Goal: Check status: Check status

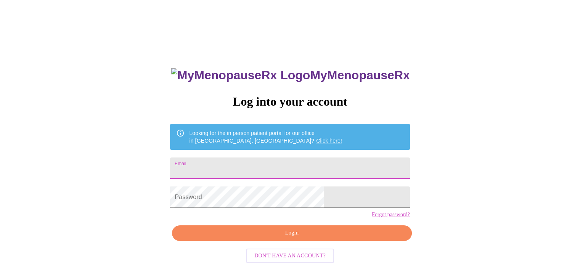
click at [222, 161] on input "Email" at bounding box center [290, 168] width 240 height 21
type input "[EMAIL_ADDRESS][DOMAIN_NAME]"
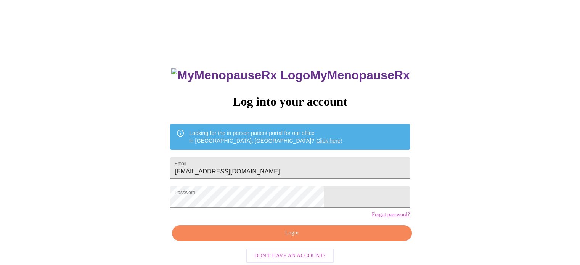
click at [37, 77] on div "MyMenopauseRx Log into your account Looking for the in person patient portal fo…" at bounding box center [290, 162] width 574 height 318
click at [285, 238] on span "Login" at bounding box center [292, 234] width 222 height 10
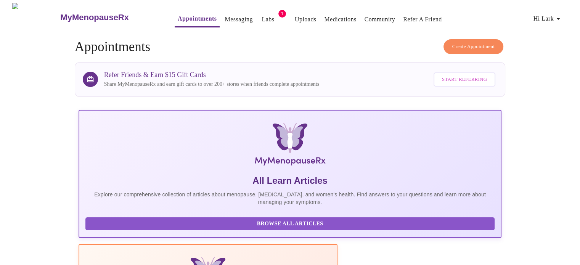
click at [262, 14] on link "Labs" at bounding box center [268, 19] width 13 height 11
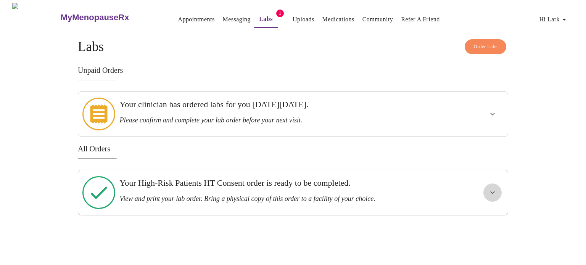
click at [489, 188] on icon "show more" at bounding box center [492, 192] width 9 height 9
click at [493, 110] on icon "show more" at bounding box center [492, 114] width 9 height 9
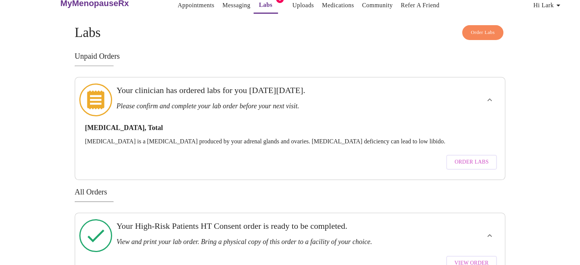
scroll to position [27, 0]
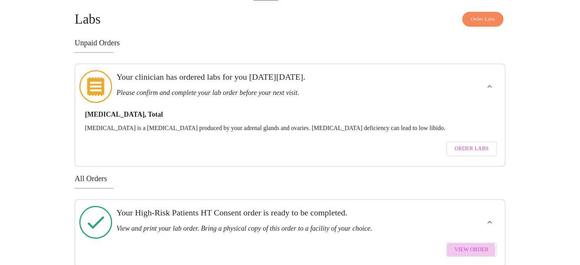
click at [471, 245] on span "View Order" at bounding box center [472, 250] width 34 height 10
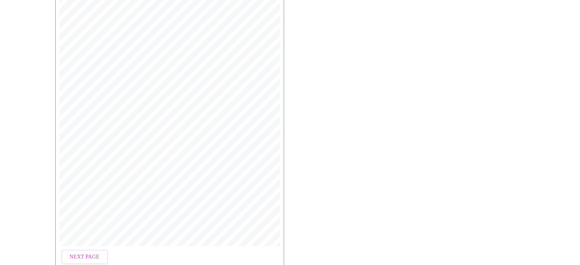
scroll to position [228, 0]
click at [99, 239] on span "Open Larger PDF" at bounding box center [90, 243] width 49 height 10
click at [82, 214] on span "Next Page" at bounding box center [85, 217] width 30 height 10
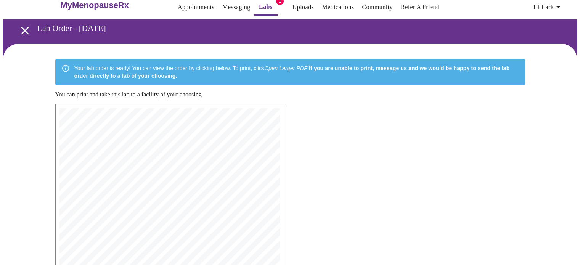
scroll to position [0, 0]
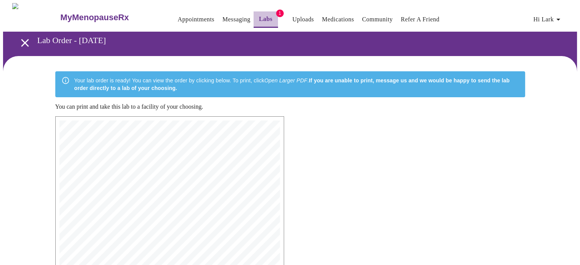
click at [259, 18] on link "Labs" at bounding box center [266, 19] width 14 height 11
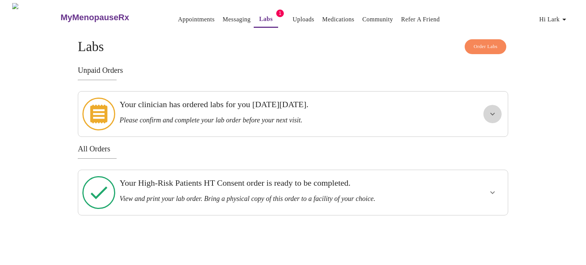
click at [496, 110] on icon "show more" at bounding box center [492, 114] width 9 height 9
